Goal: Register for event/course

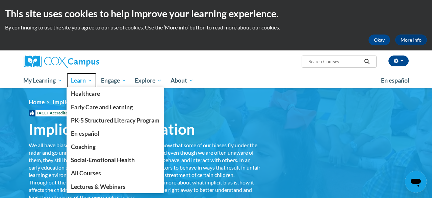
click at [87, 83] on span "Learn" at bounding box center [81, 80] width 21 height 8
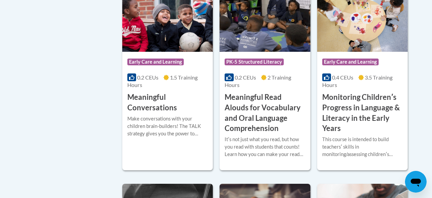
scroll to position [1153, 0]
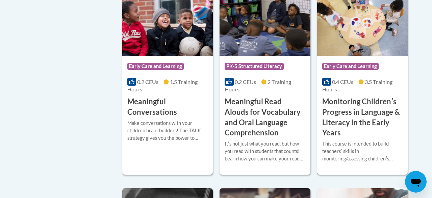
click at [347, 110] on h3 "Monitoring Childrenʹs Progress in Language & Literacy in the Early Years" at bounding box center [362, 117] width 80 height 42
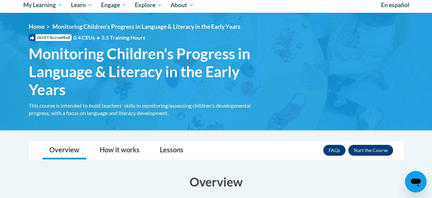
scroll to position [81, 0]
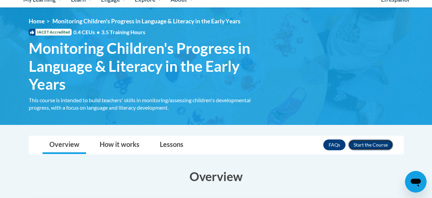
click at [377, 139] on button "Enroll" at bounding box center [370, 144] width 45 height 11
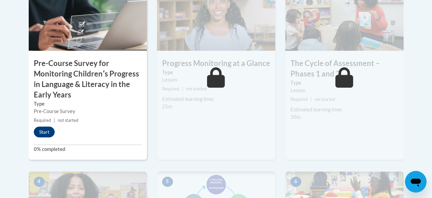
scroll to position [276, 0]
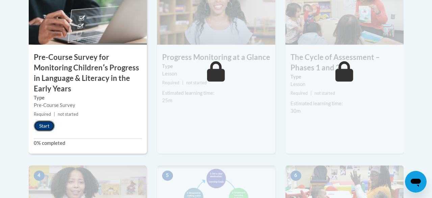
click at [50, 128] on button "Start" at bounding box center [44, 125] width 21 height 11
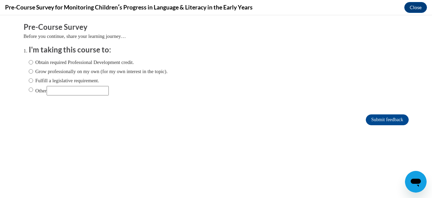
scroll to position [0, 0]
click at [72, 64] on label "Obtain required Professional Development credit." at bounding box center [81, 61] width 105 height 7
click at [33, 64] on input "Obtain required Professional Development credit." at bounding box center [31, 61] width 4 height 7
radio input "true"
click at [381, 119] on input "Submit feedback" at bounding box center [387, 119] width 43 height 11
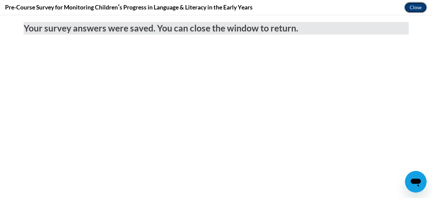
click at [417, 9] on button "Close" at bounding box center [416, 7] width 23 height 11
